Goal: Communication & Community: Answer question/provide support

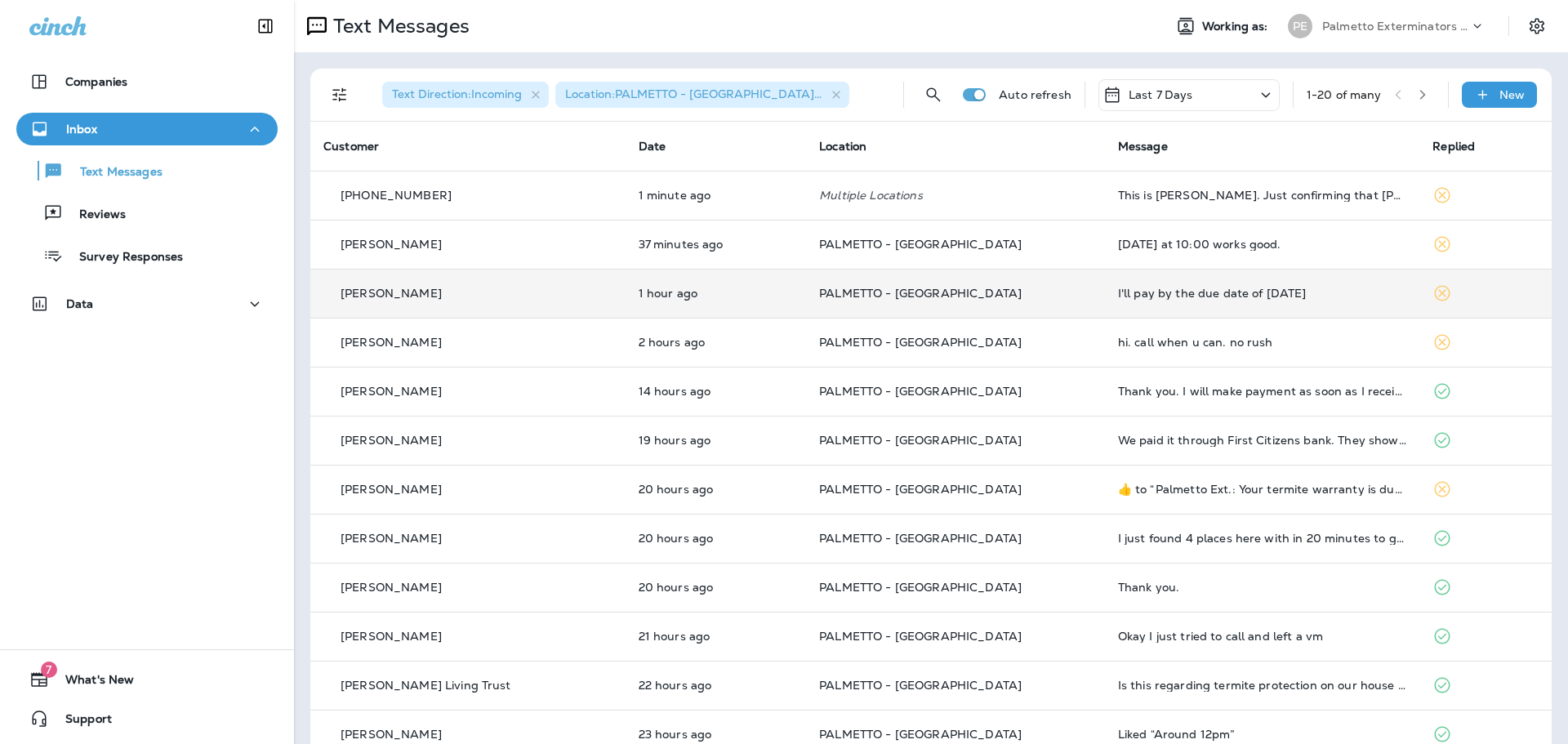
click at [1055, 283] on td "PALMETTO - [GEOGRAPHIC_DATA]" at bounding box center [956, 293] width 299 height 49
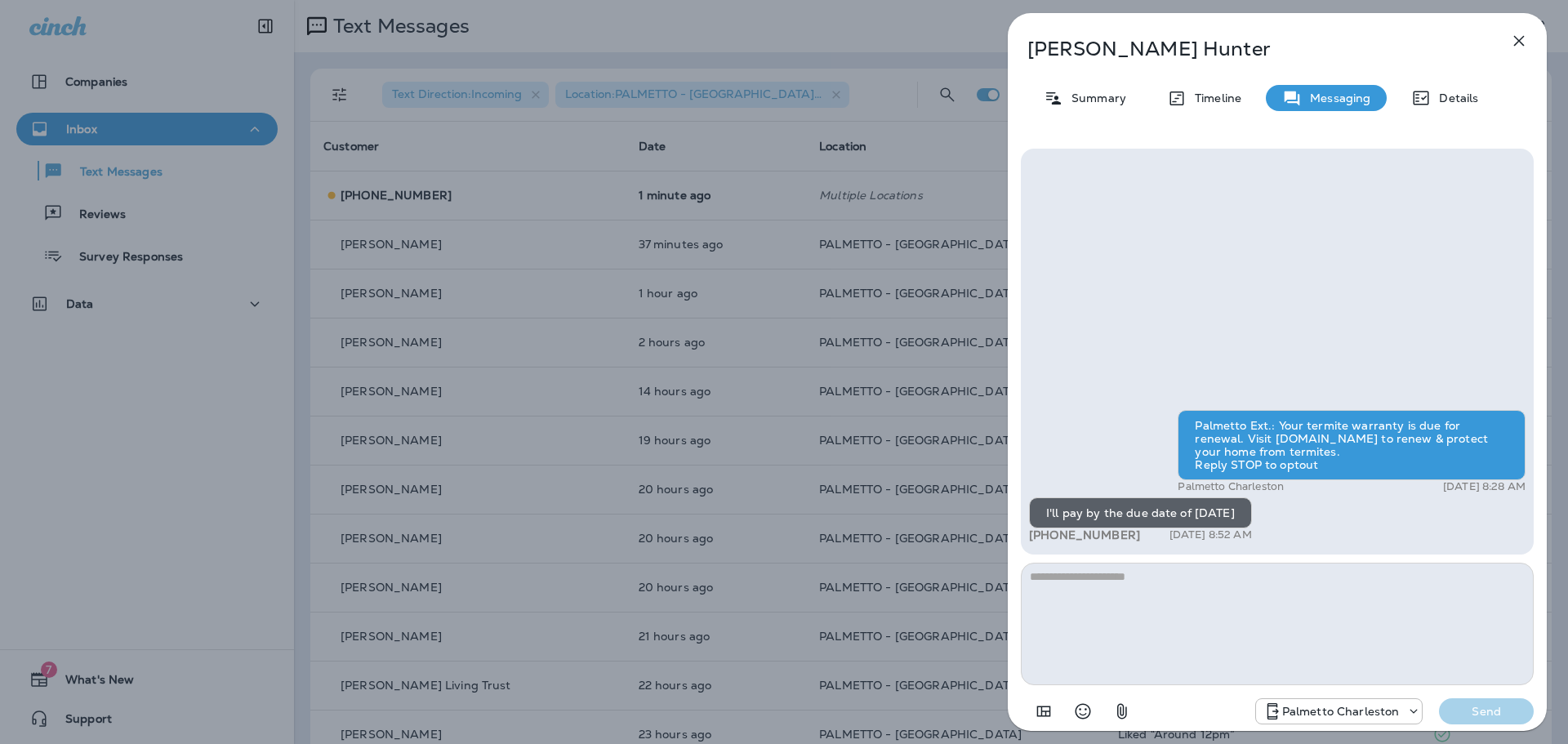
click at [1287, 594] on textarea at bounding box center [1277, 624] width 513 height 123
type textarea "**********"
click at [1507, 723] on button "Send" at bounding box center [1487, 711] width 95 height 26
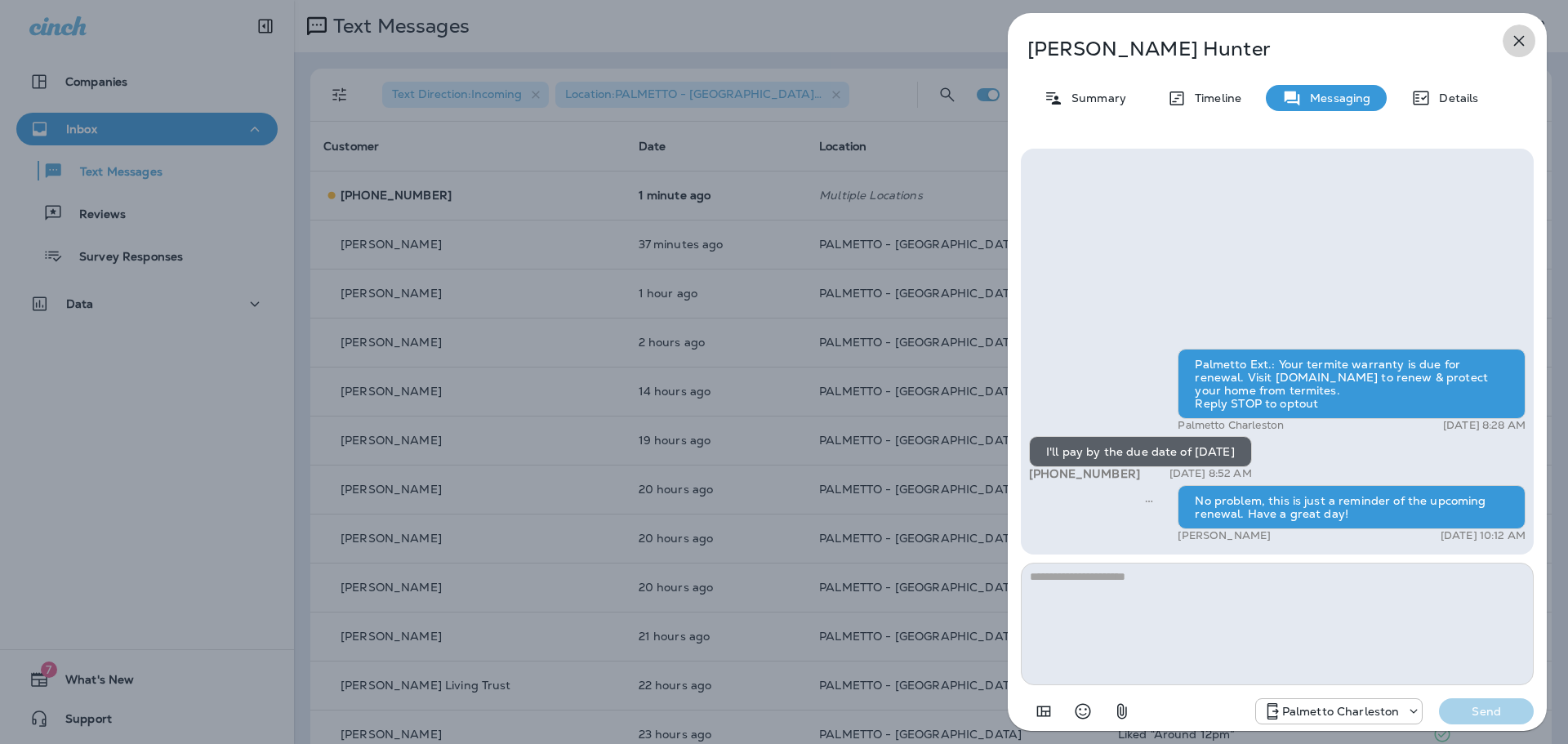
click at [1519, 44] on icon "button" at bounding box center [1520, 41] width 20 height 20
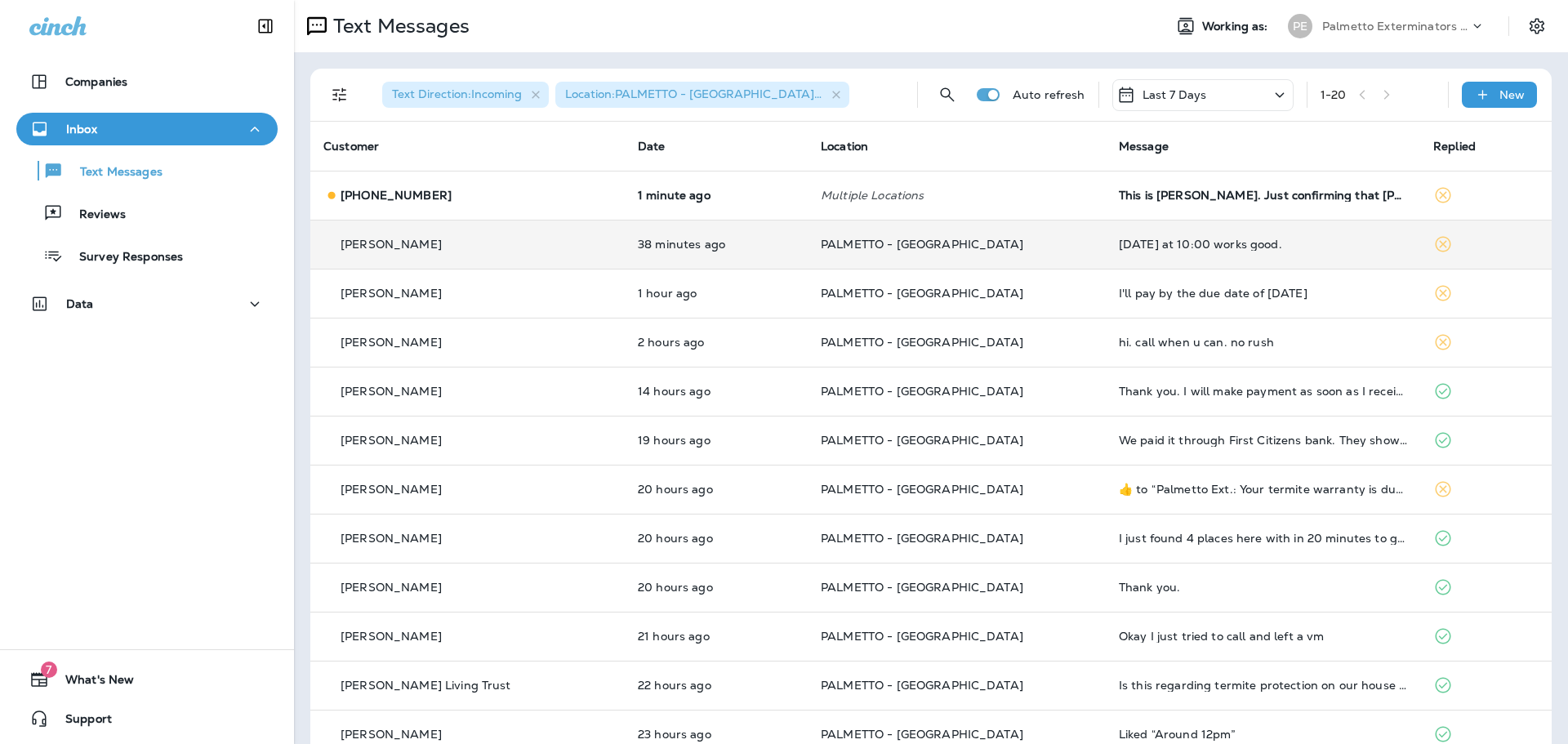
click at [1015, 250] on p "PALMETTO - [GEOGRAPHIC_DATA]" at bounding box center [957, 244] width 272 height 13
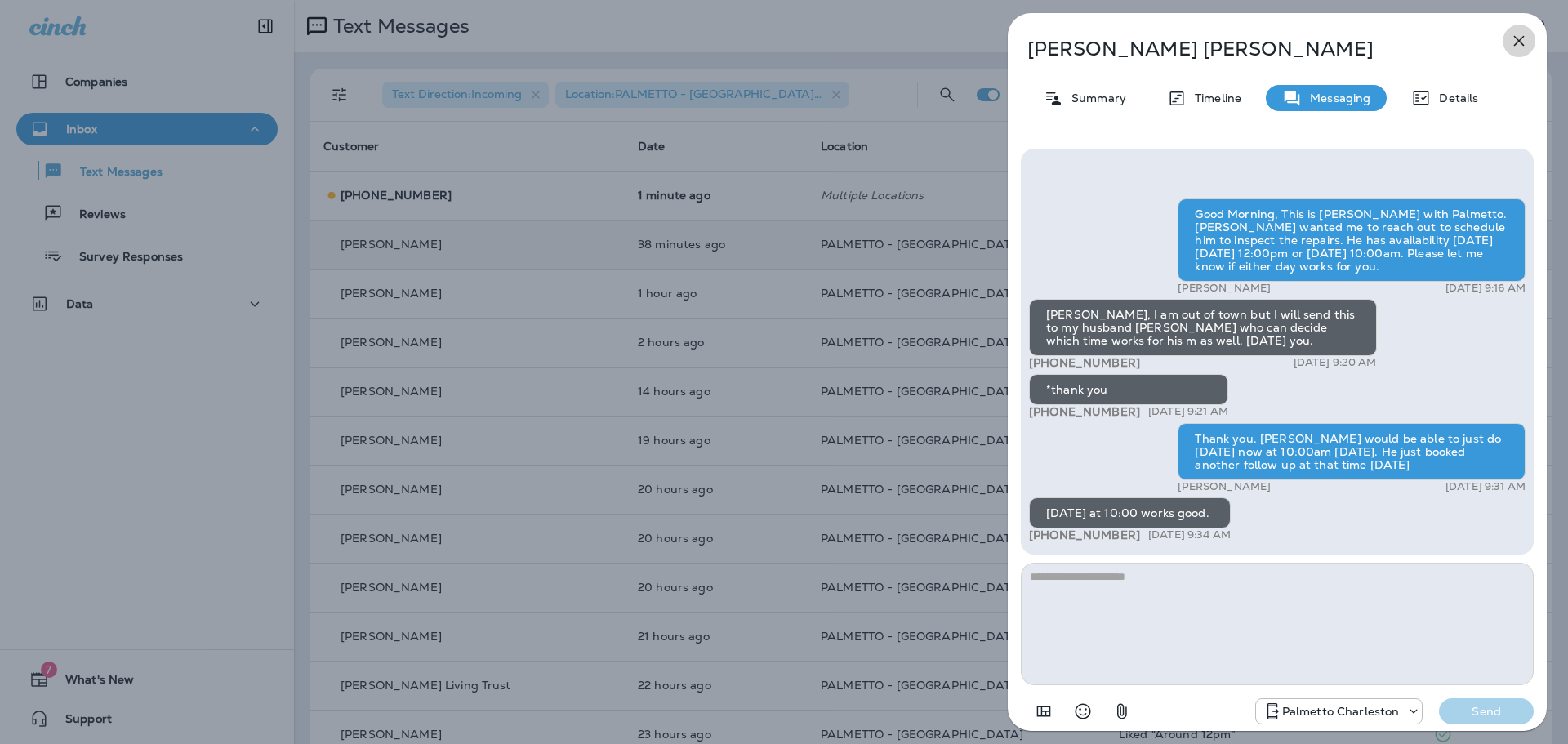
click at [1516, 48] on icon "button" at bounding box center [1520, 41] width 20 height 20
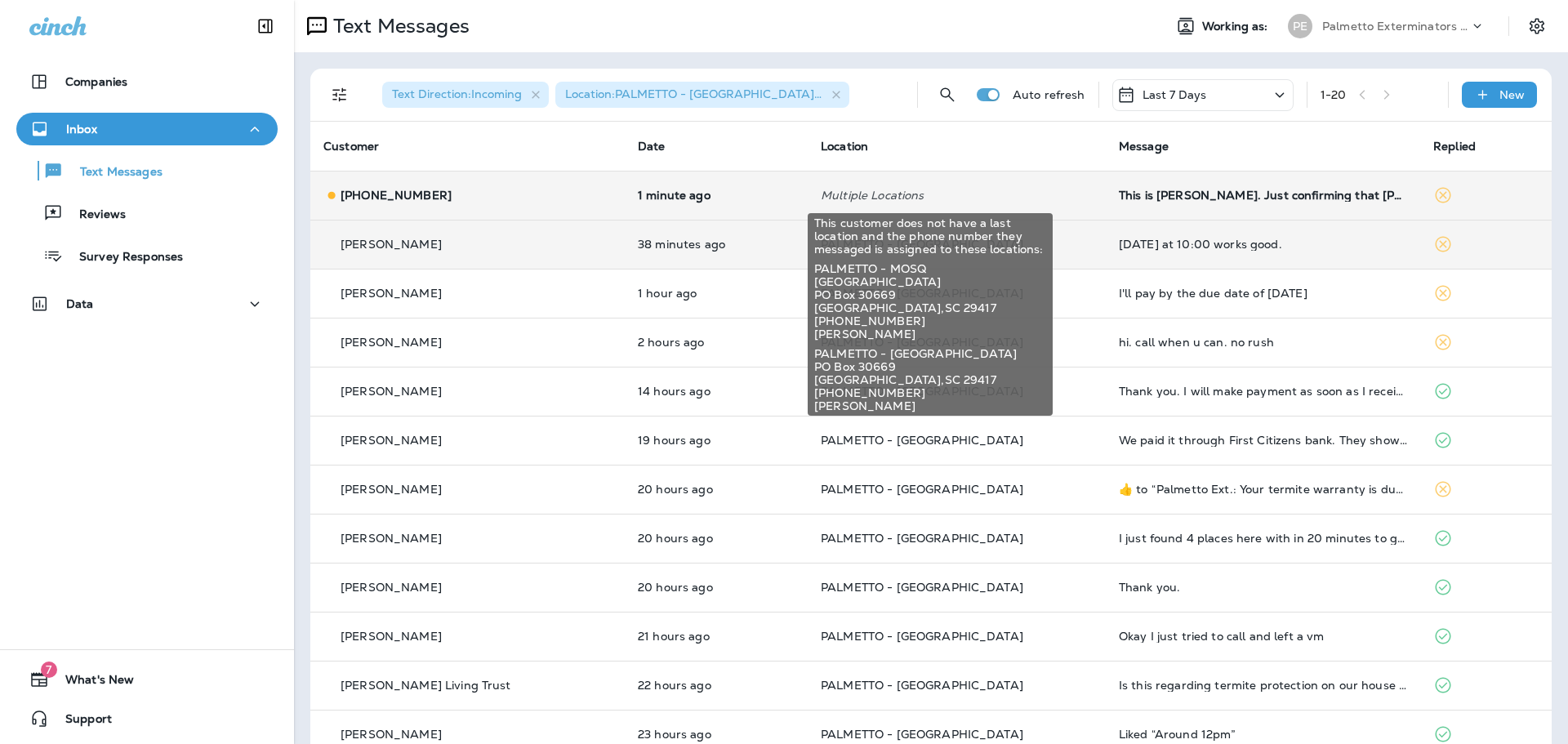
click at [1037, 198] on p "Multiple Locations" at bounding box center [957, 195] width 272 height 13
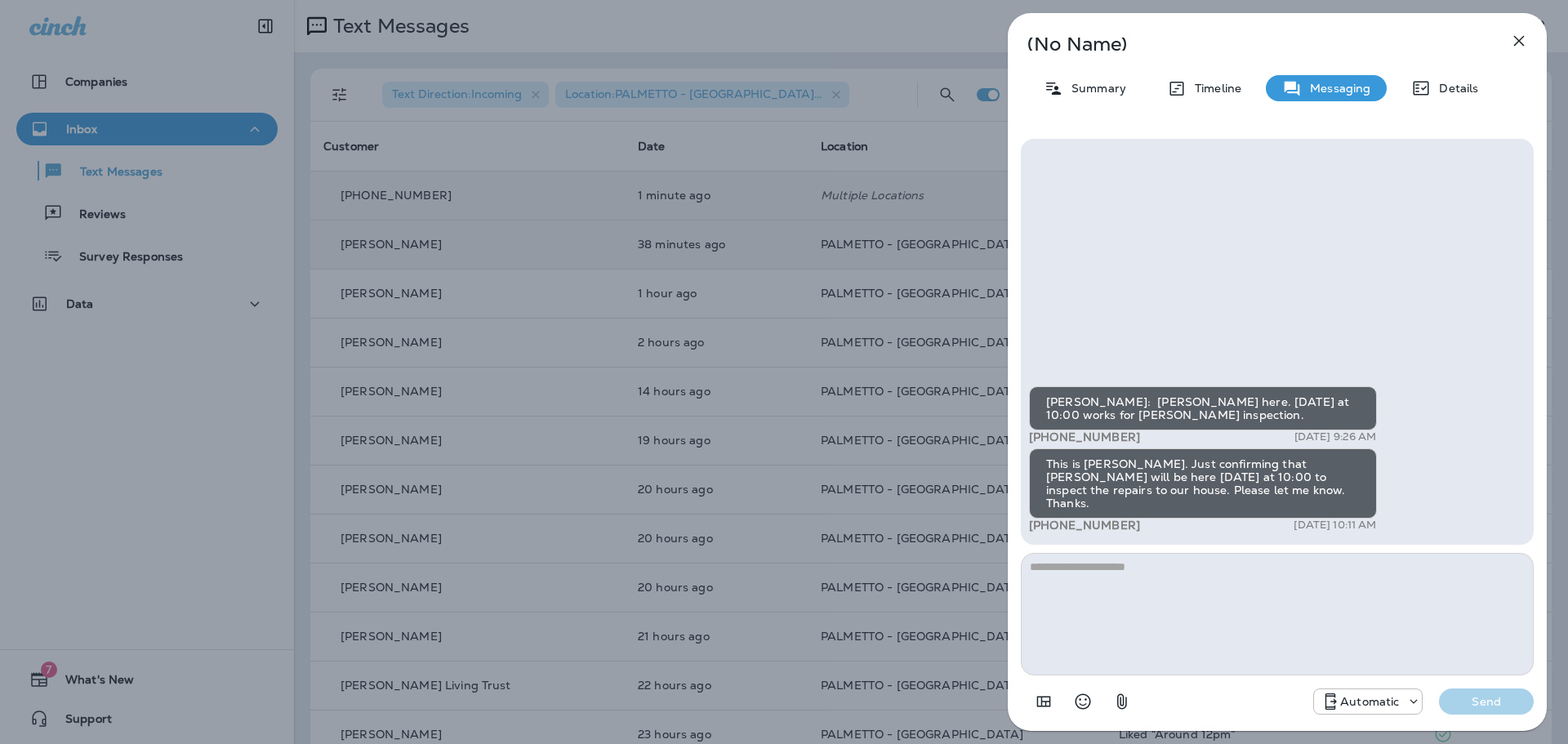
click at [1521, 39] on icon "button" at bounding box center [1520, 41] width 11 height 11
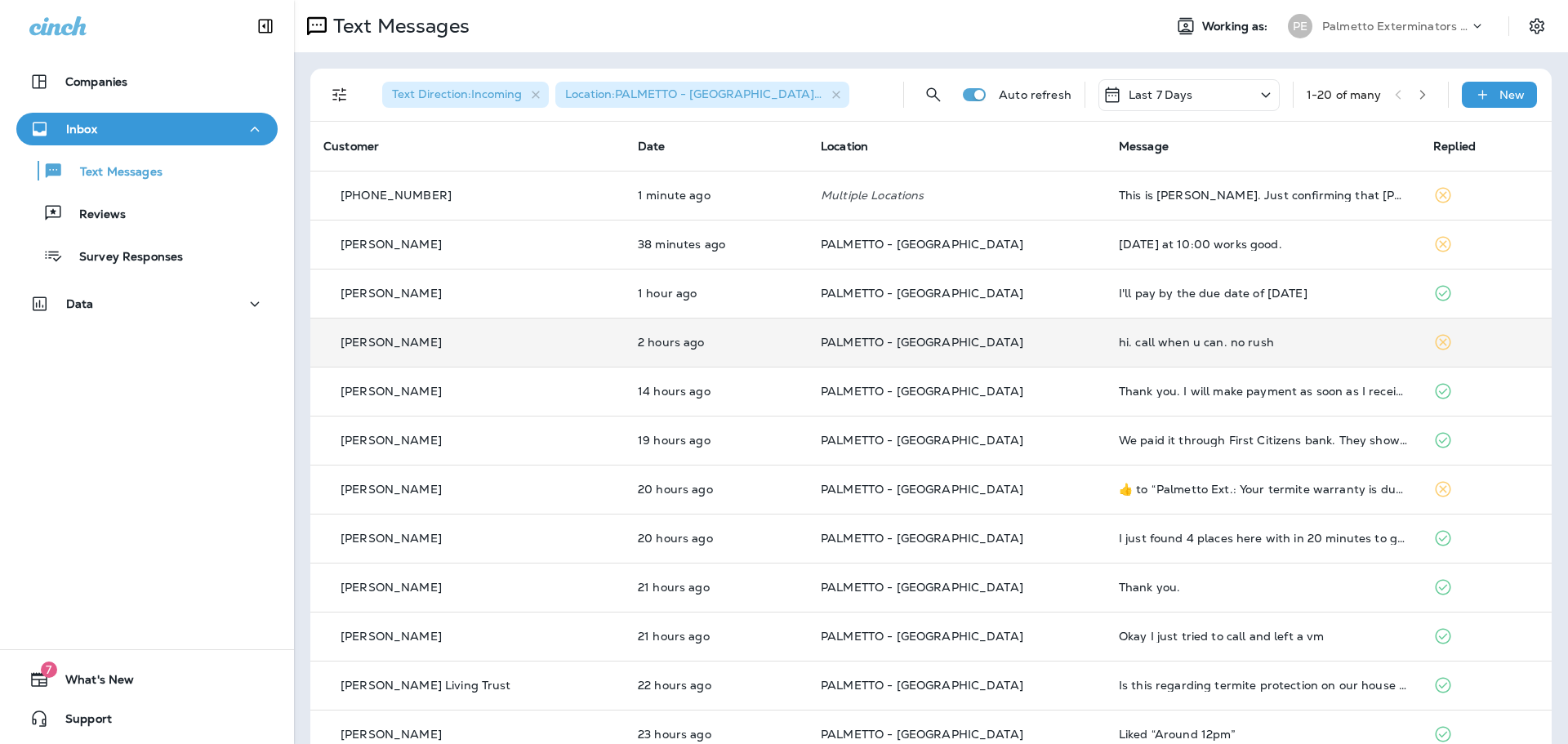
click at [1055, 335] on td "PALMETTO - [GEOGRAPHIC_DATA]" at bounding box center [957, 342] width 298 height 49
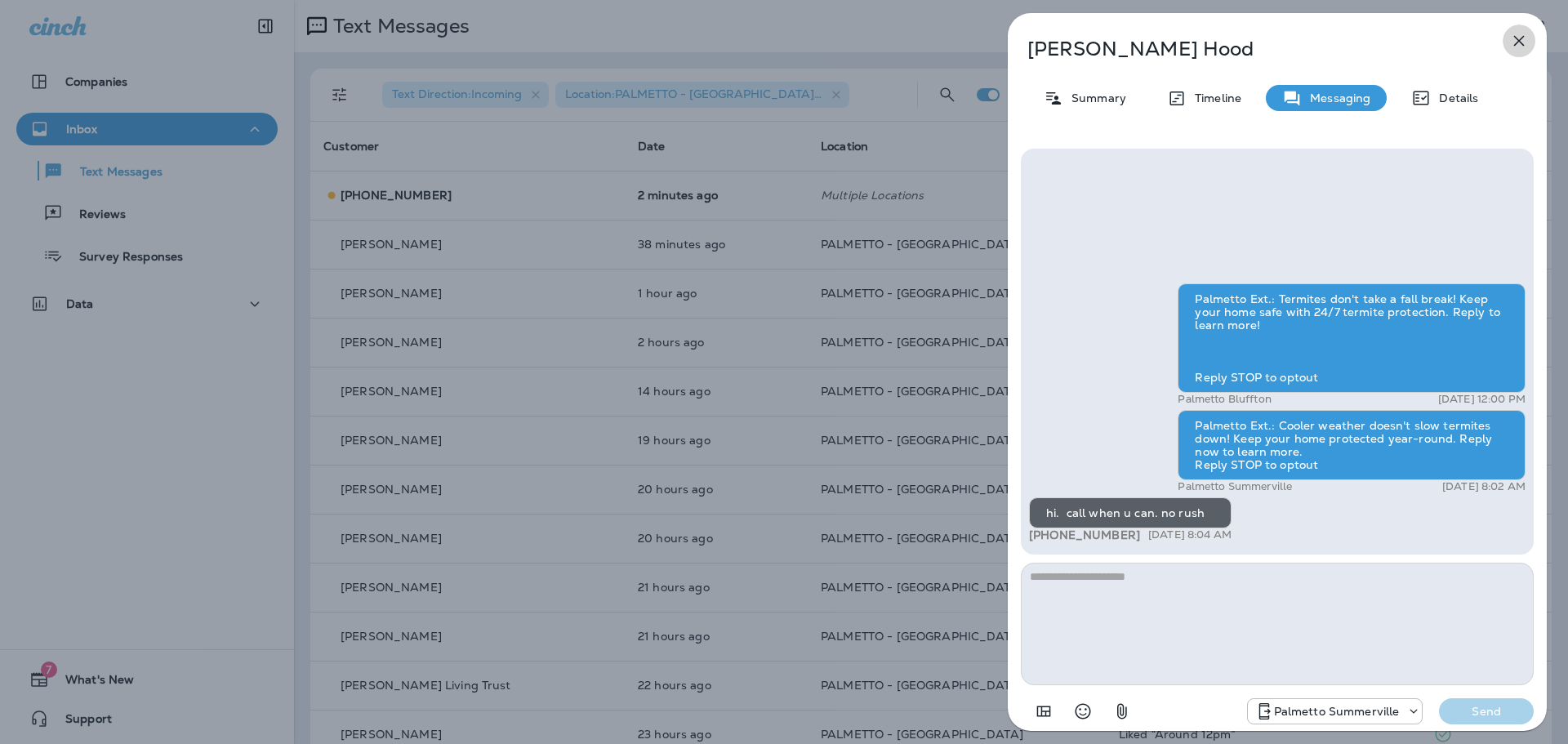
click at [1517, 35] on icon "button" at bounding box center [1520, 41] width 20 height 20
